Goal: Navigation & Orientation: Find specific page/section

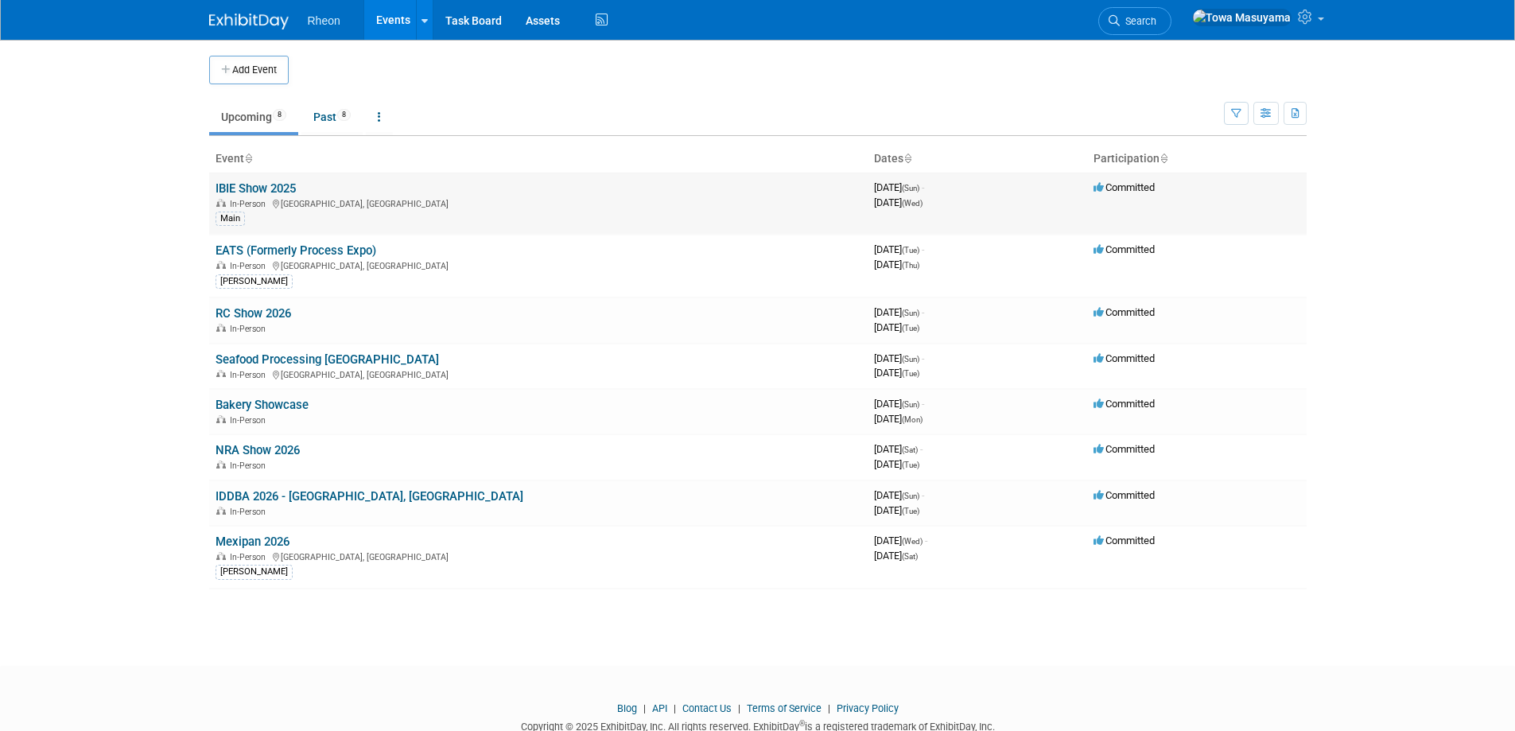
click at [282, 181] on link "IBIE Show 2025" at bounding box center [256, 188] width 80 height 14
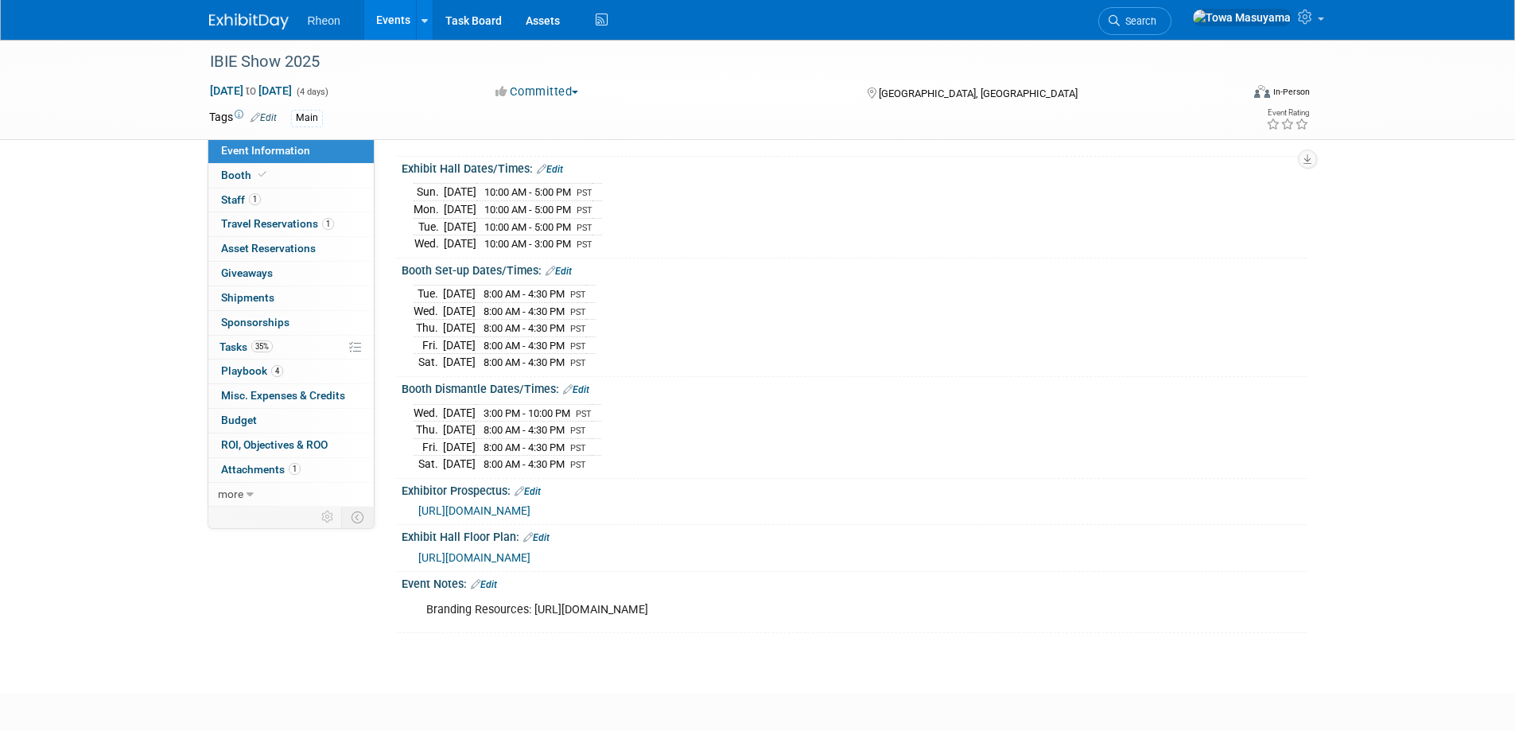
scroll to position [227, 0]
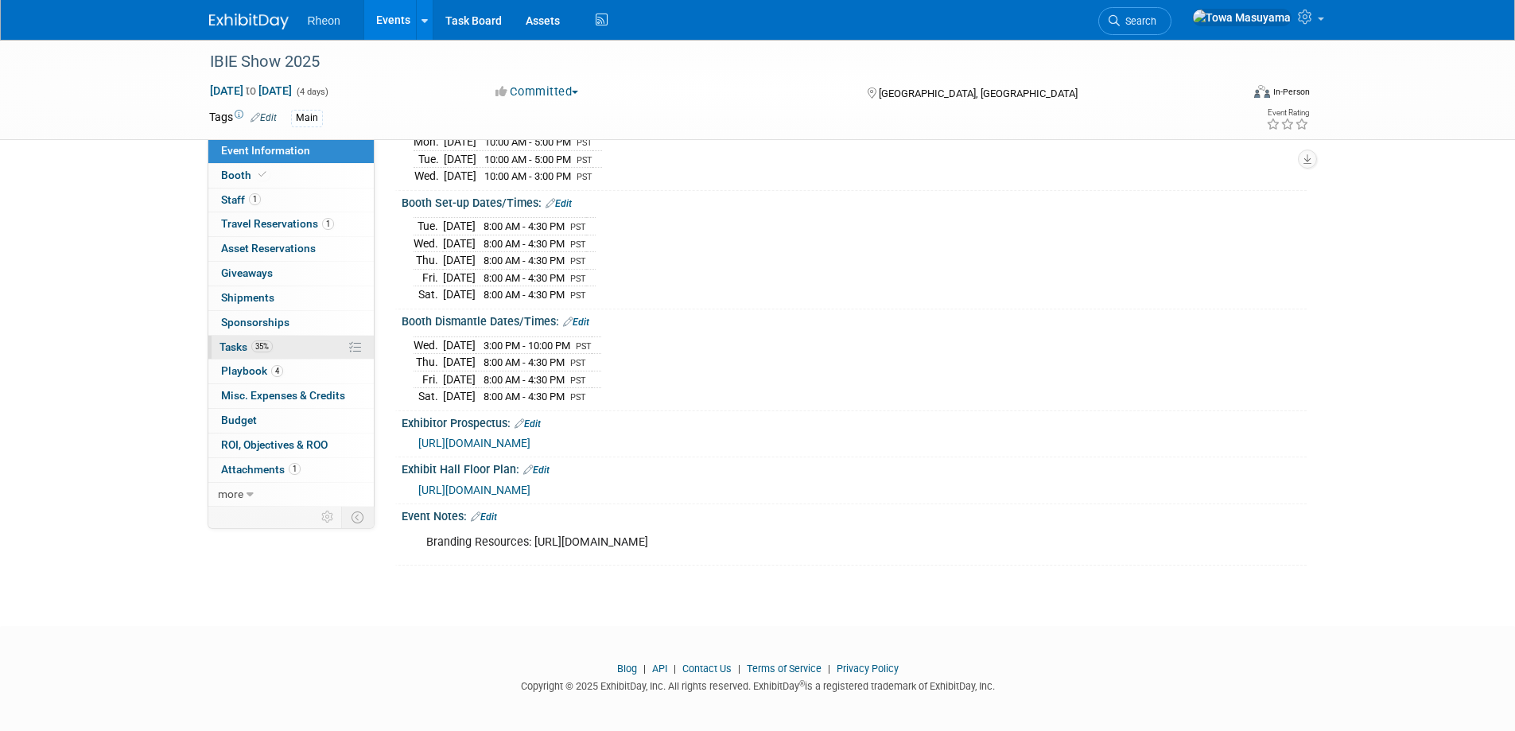
click at [288, 336] on link "35% Tasks 35%" at bounding box center [290, 348] width 165 height 24
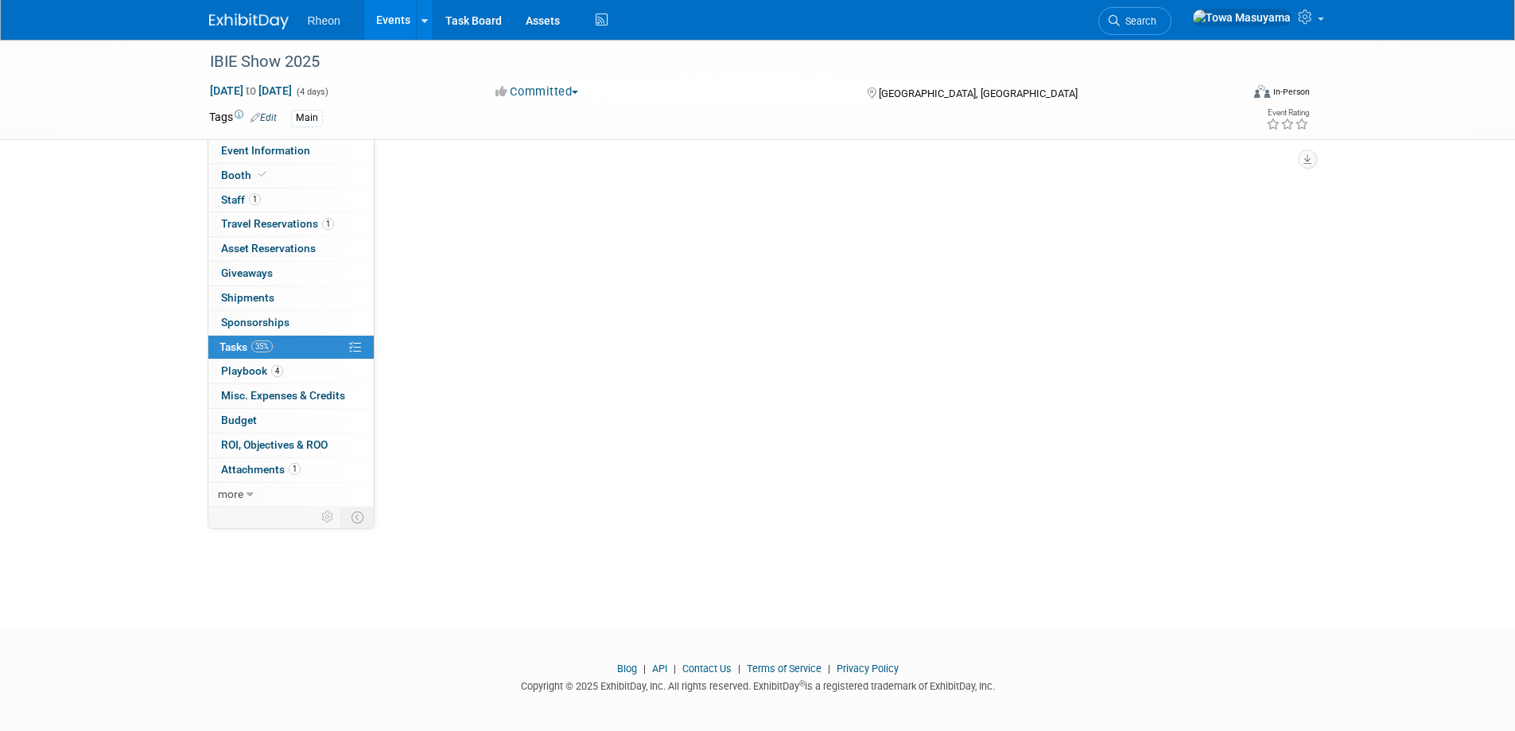
scroll to position [0, 0]
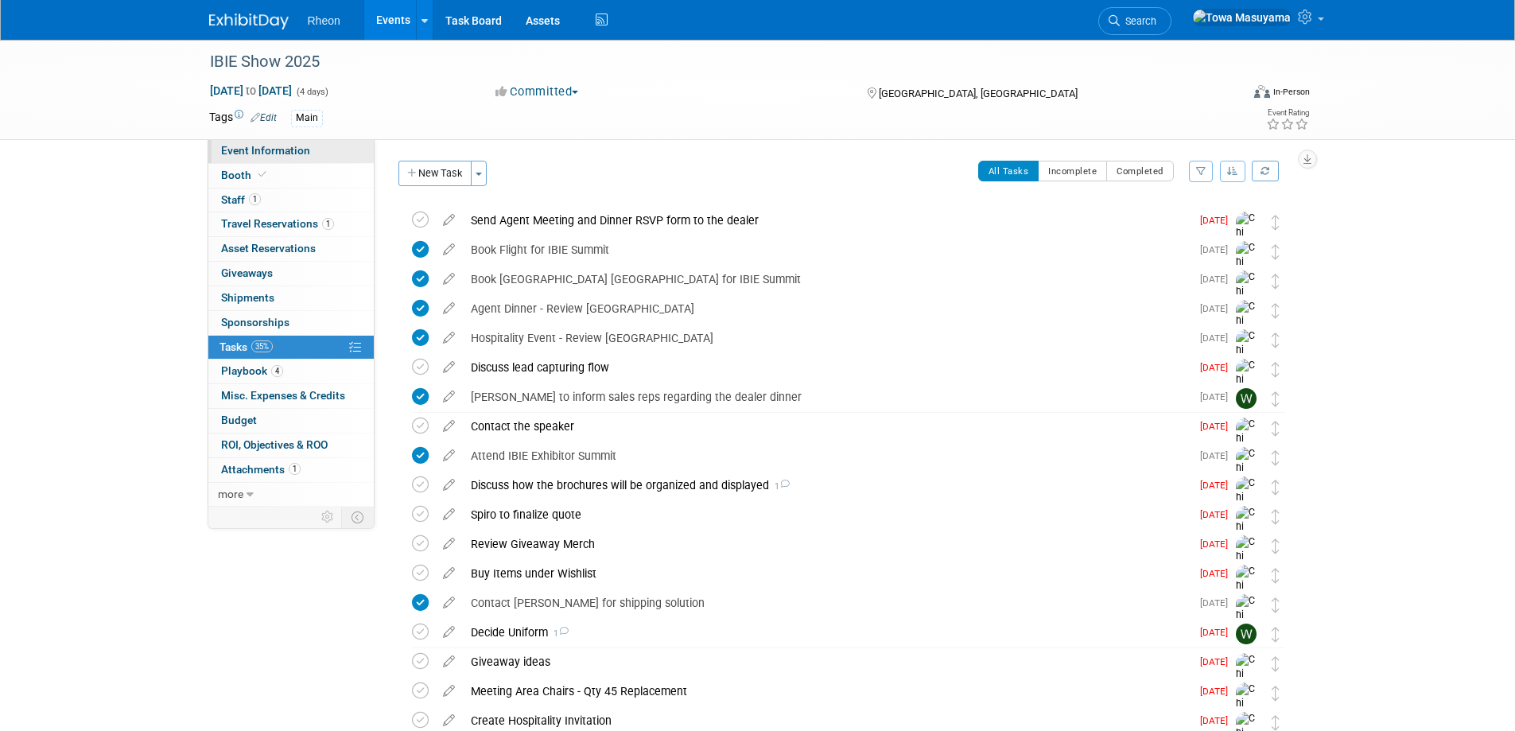
click at [334, 154] on link "Event Information" at bounding box center [290, 151] width 165 height 24
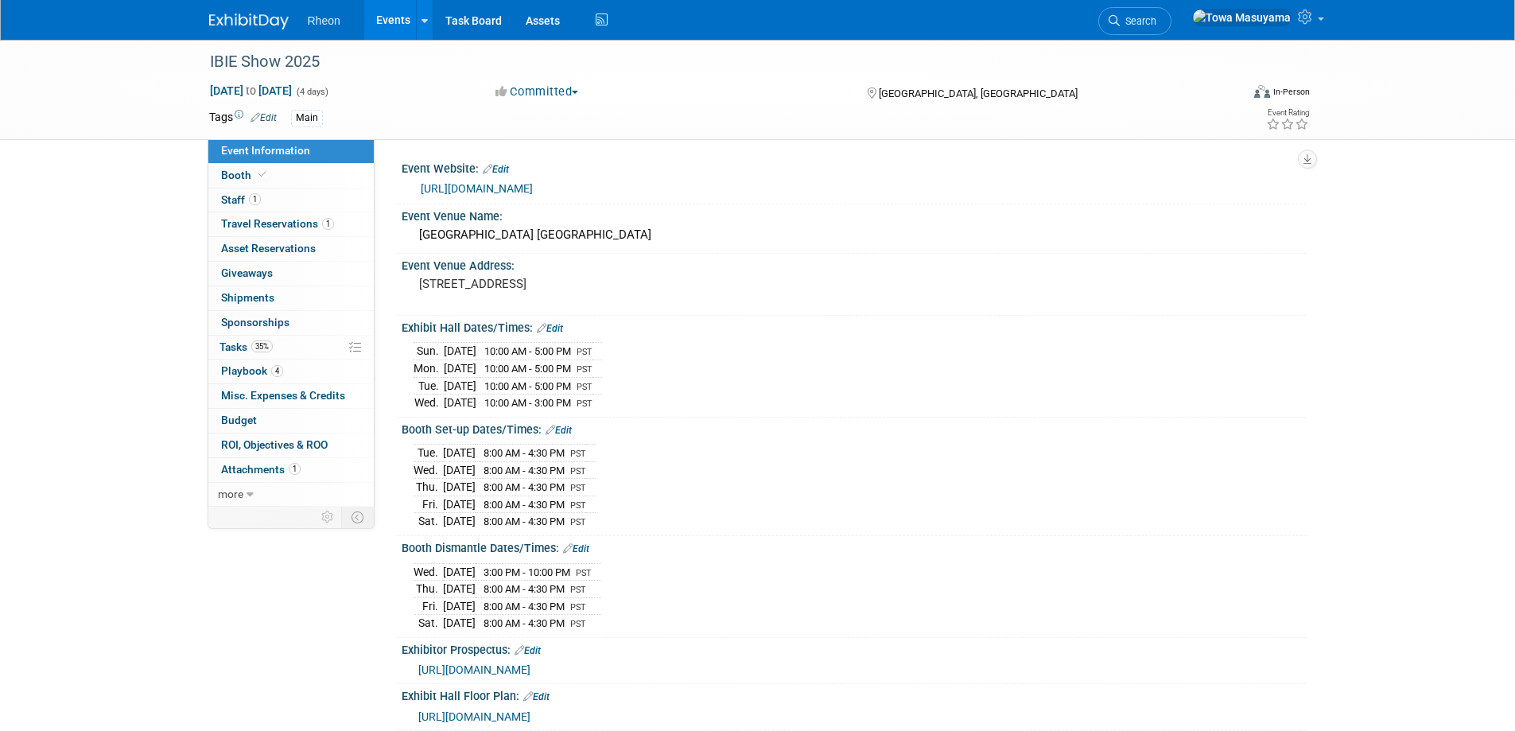
scroll to position [87, 0]
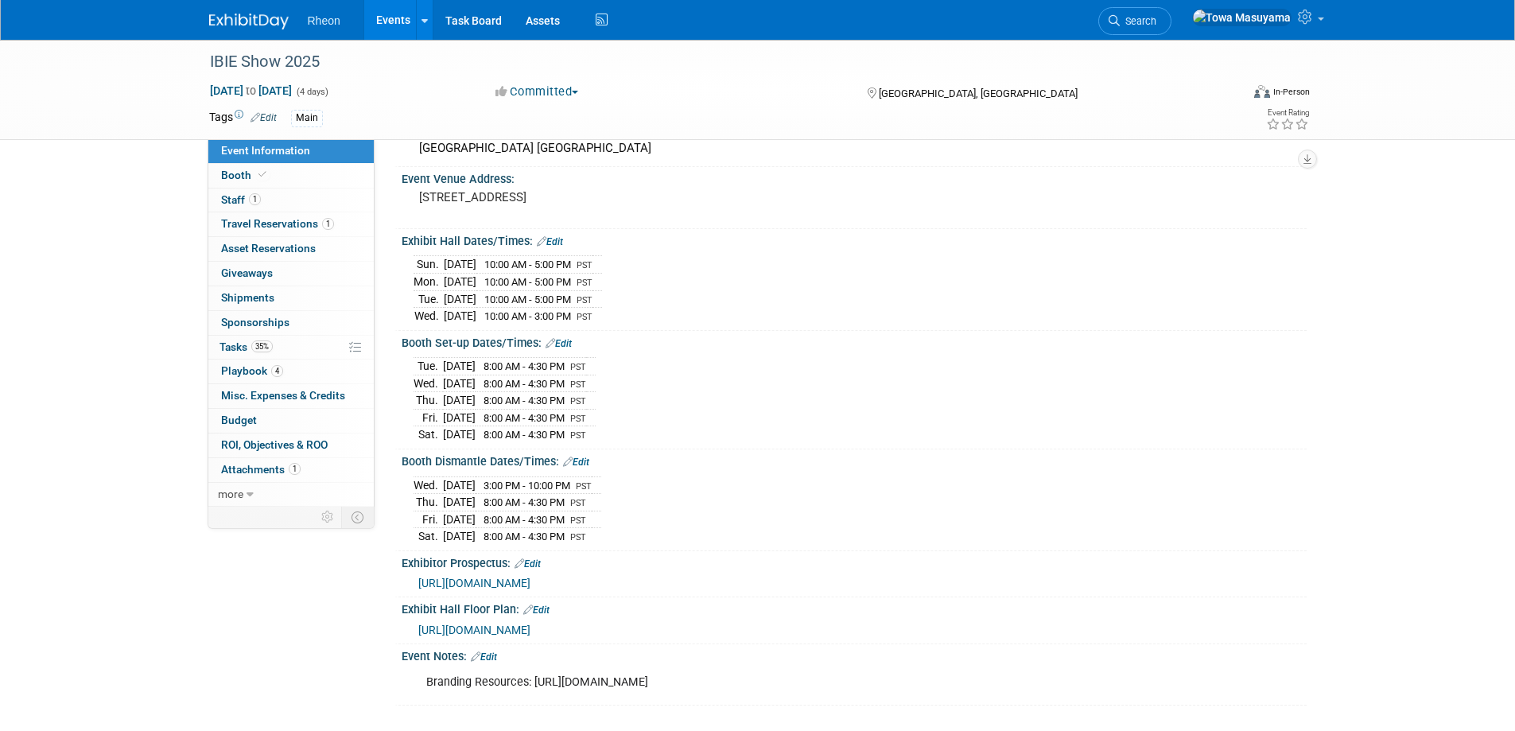
click at [530, 577] on span "[URL][DOMAIN_NAME]" at bounding box center [474, 583] width 112 height 13
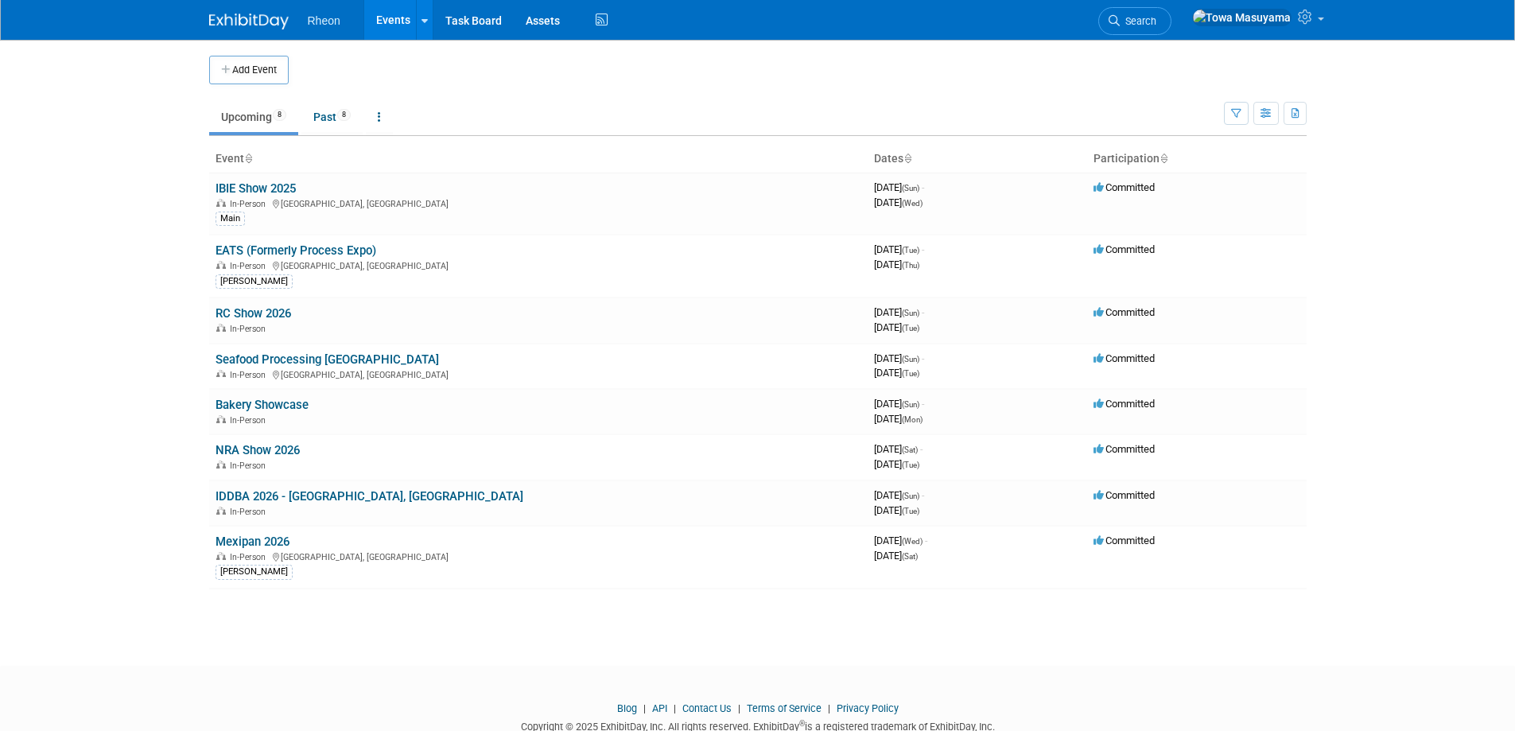
click at [288, 188] on link "IBIE Show 2025" at bounding box center [256, 188] width 80 height 14
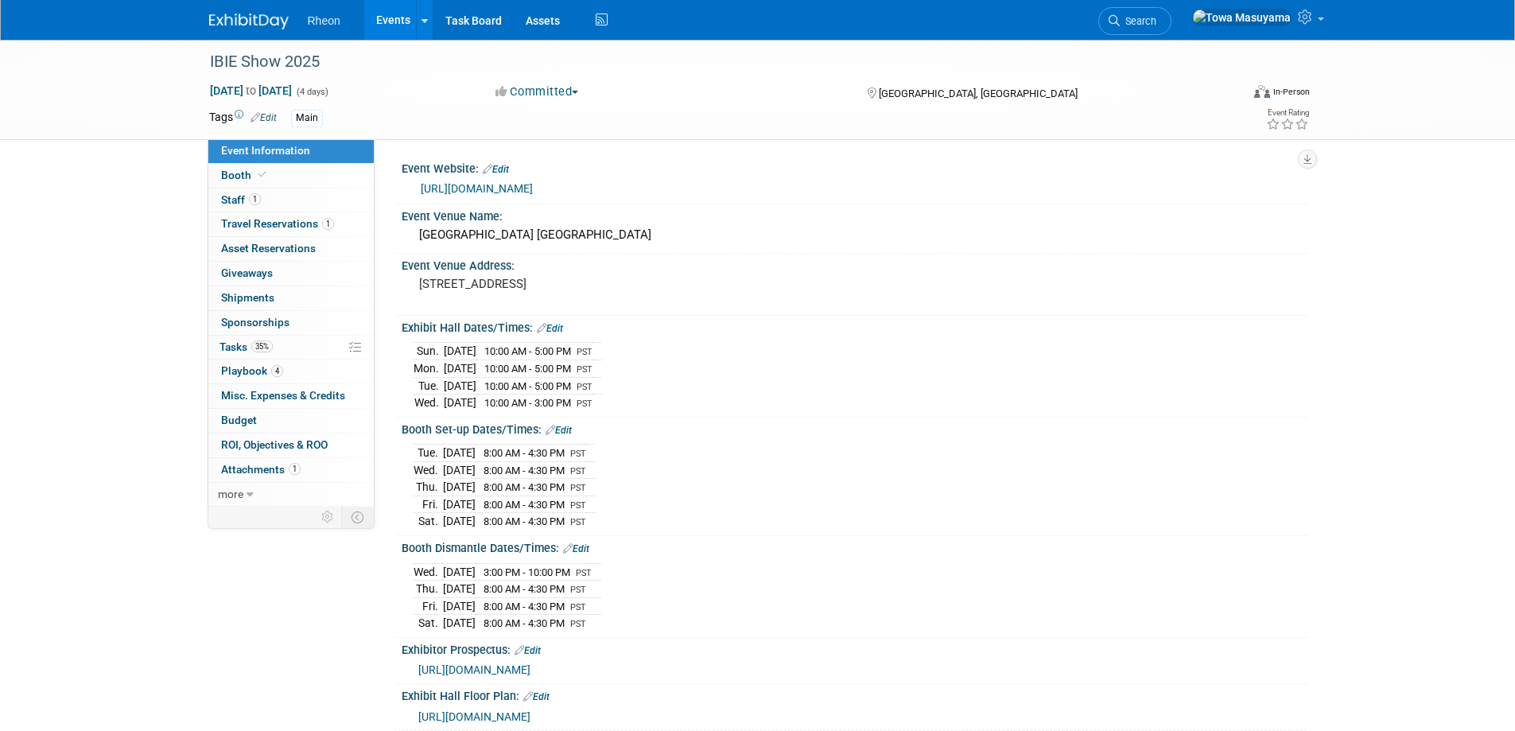
scroll to position [159, 0]
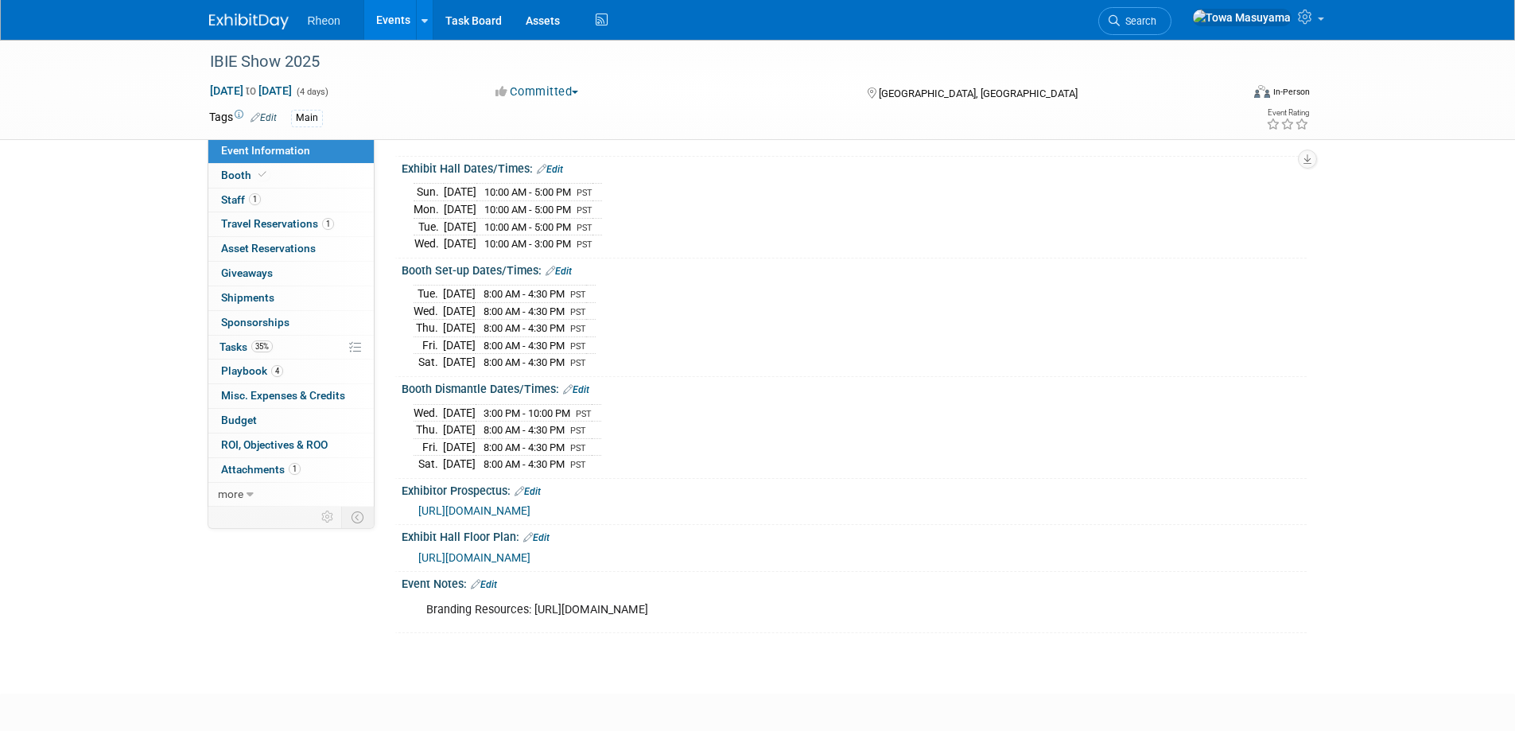
click at [464, 507] on span "[URL][DOMAIN_NAME]" at bounding box center [474, 510] width 112 height 13
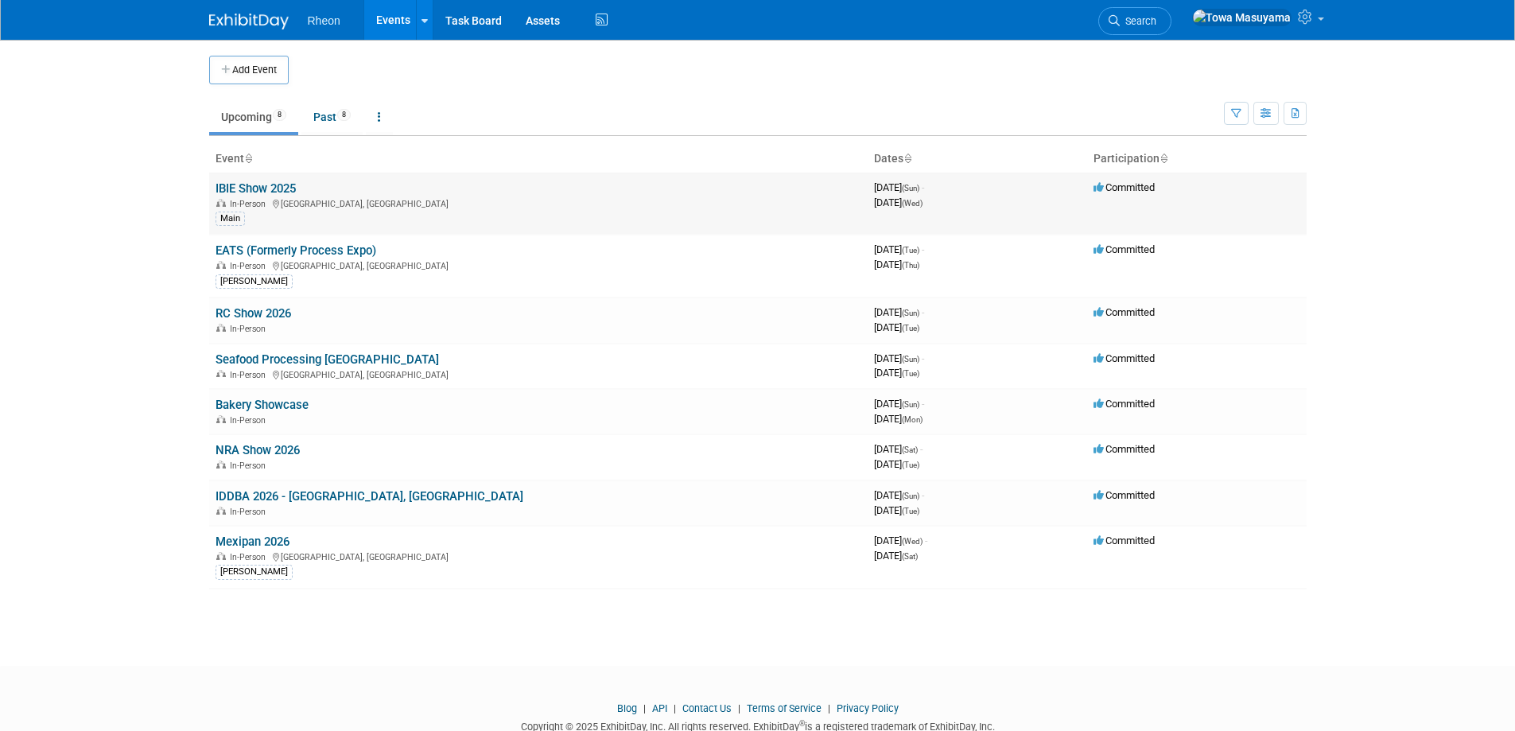
click at [251, 179] on td "IBIE Show 2025 In-Person Las Vegas, NV Main" at bounding box center [538, 204] width 658 height 62
click at [251, 184] on link "IBIE Show 2025" at bounding box center [256, 188] width 80 height 14
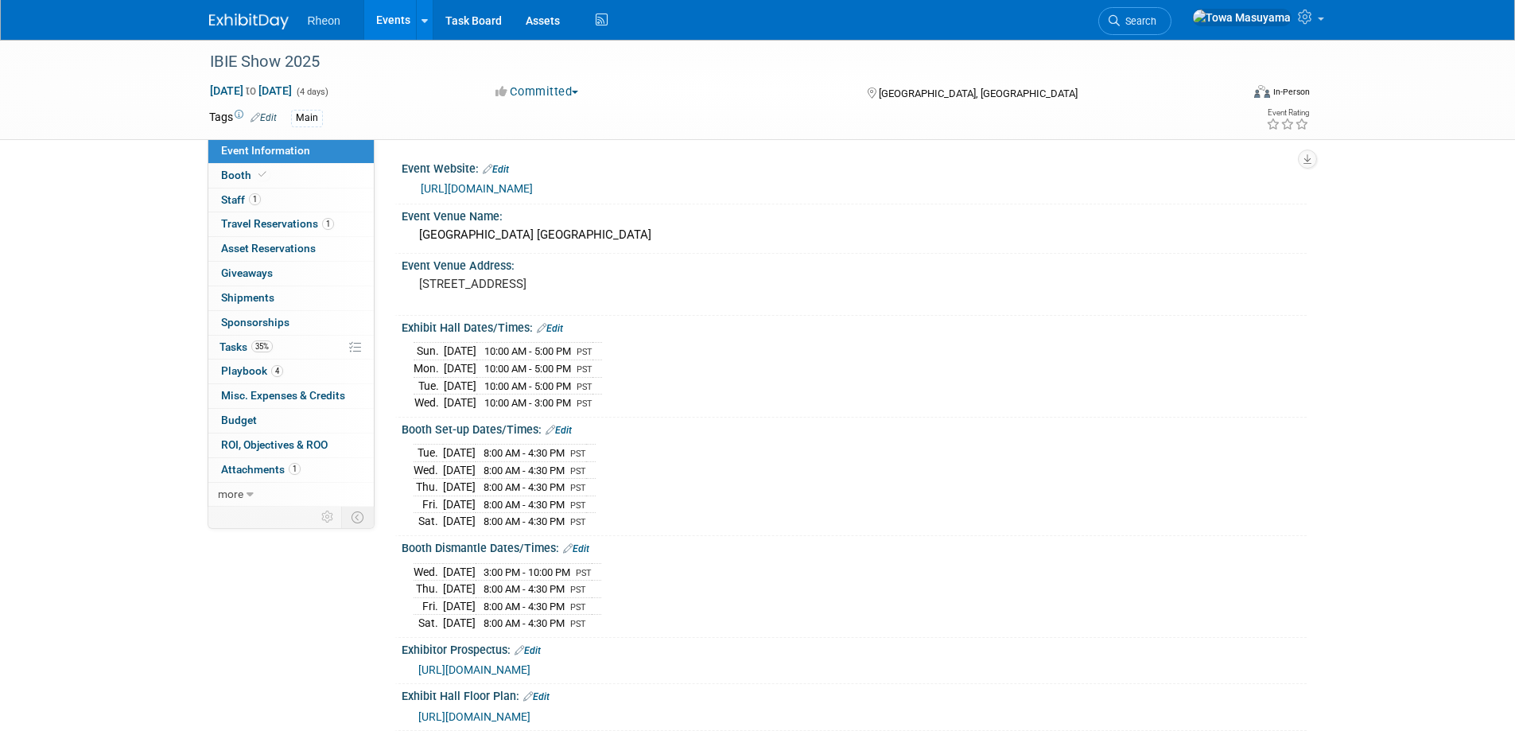
click at [530, 663] on span "[URL][DOMAIN_NAME]" at bounding box center [474, 669] width 112 height 13
